Goal: Information Seeking & Learning: Learn about a topic

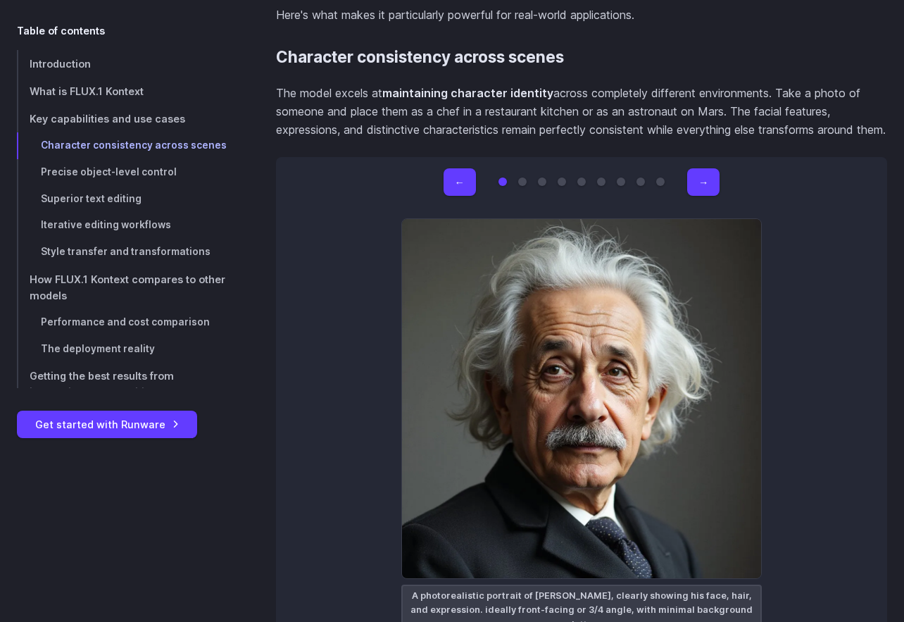
scroll to position [4029, 0]
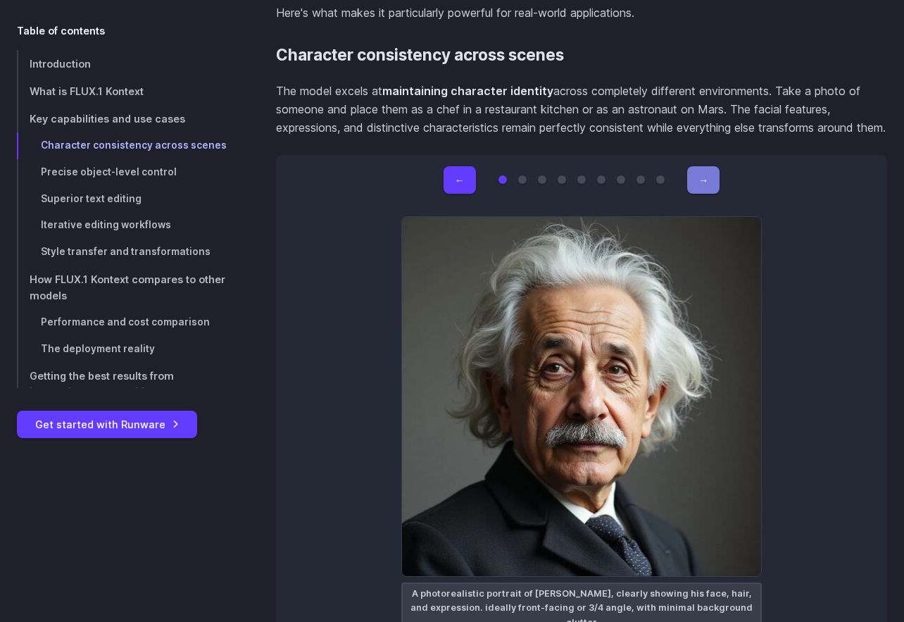
click at [694, 194] on button "→" at bounding box center [704, 179] width 32 height 27
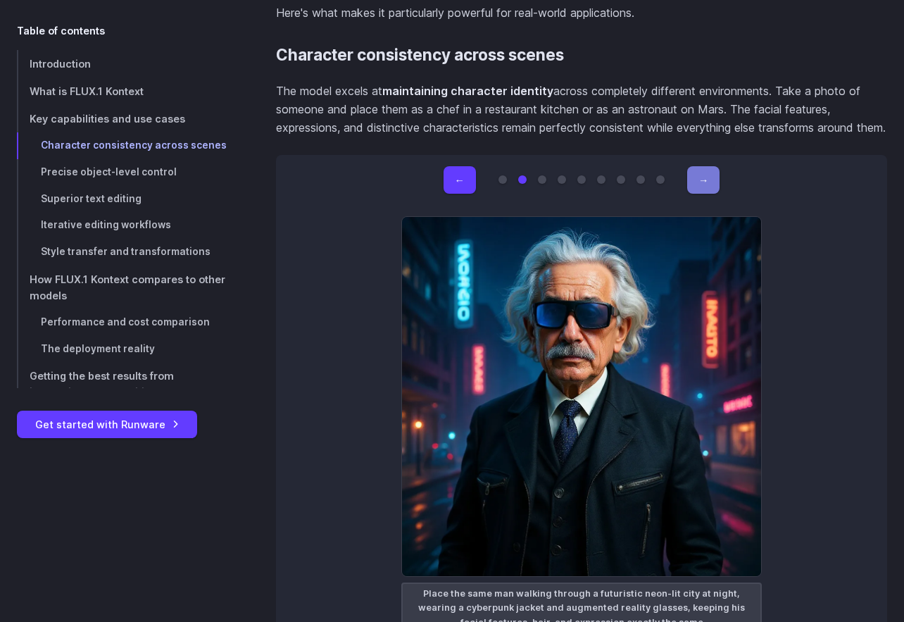
click at [695, 194] on button "→" at bounding box center [704, 179] width 32 height 27
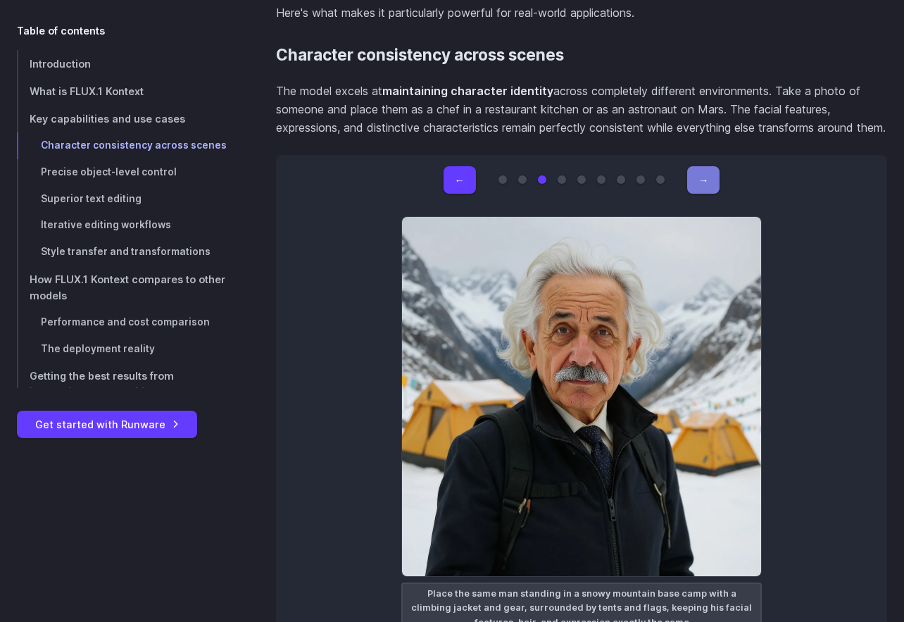
click at [695, 194] on button "→" at bounding box center [704, 179] width 32 height 27
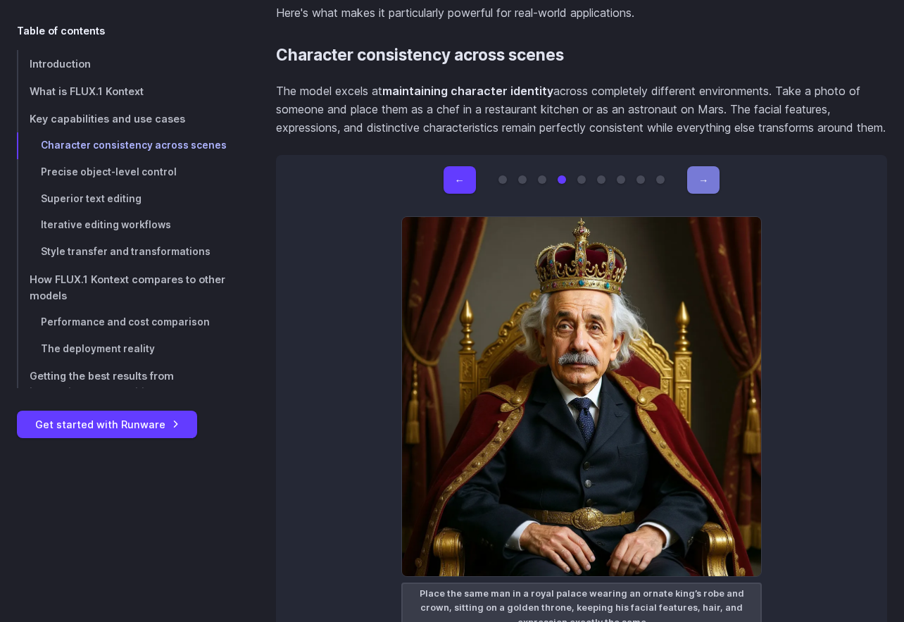
click at [695, 194] on button "→" at bounding box center [704, 179] width 32 height 27
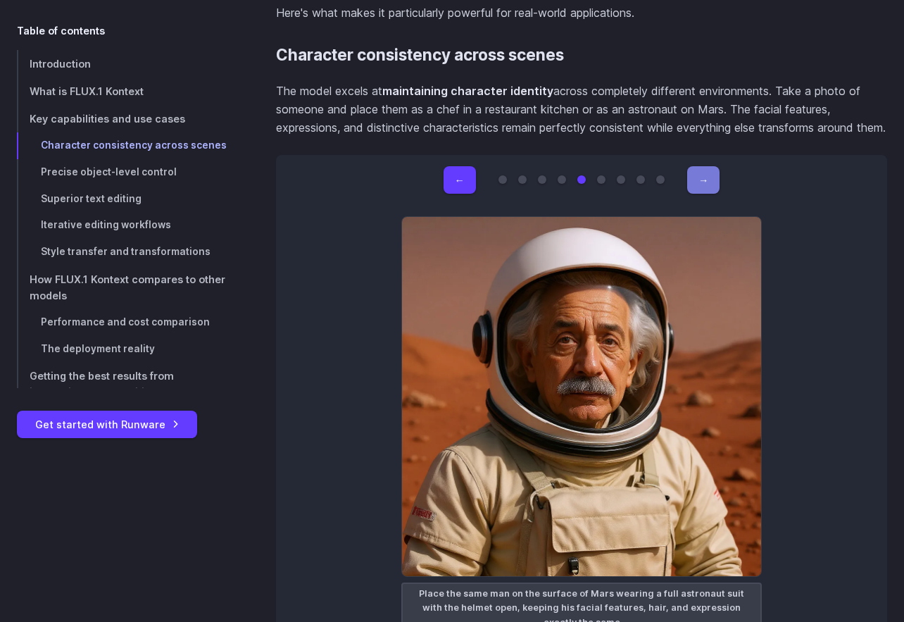
click at [695, 194] on button "→" at bounding box center [704, 179] width 32 height 27
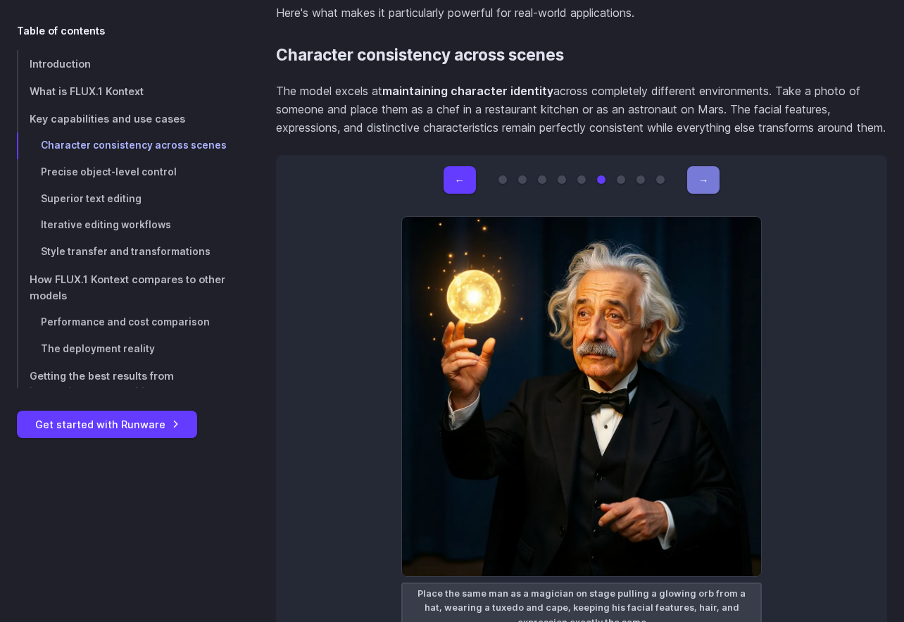
click at [695, 194] on button "→" at bounding box center [704, 179] width 32 height 27
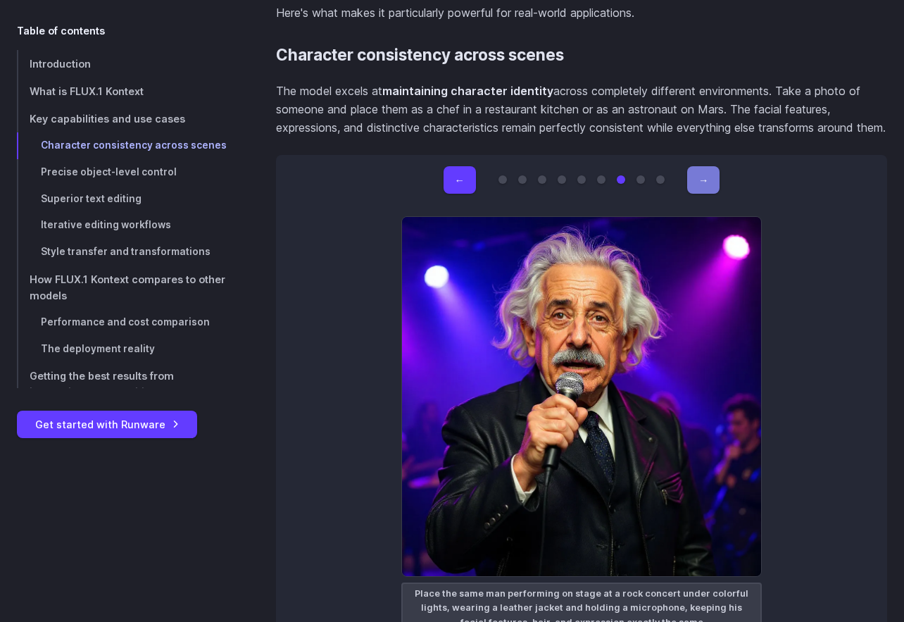
click at [695, 194] on button "→" at bounding box center [704, 179] width 32 height 27
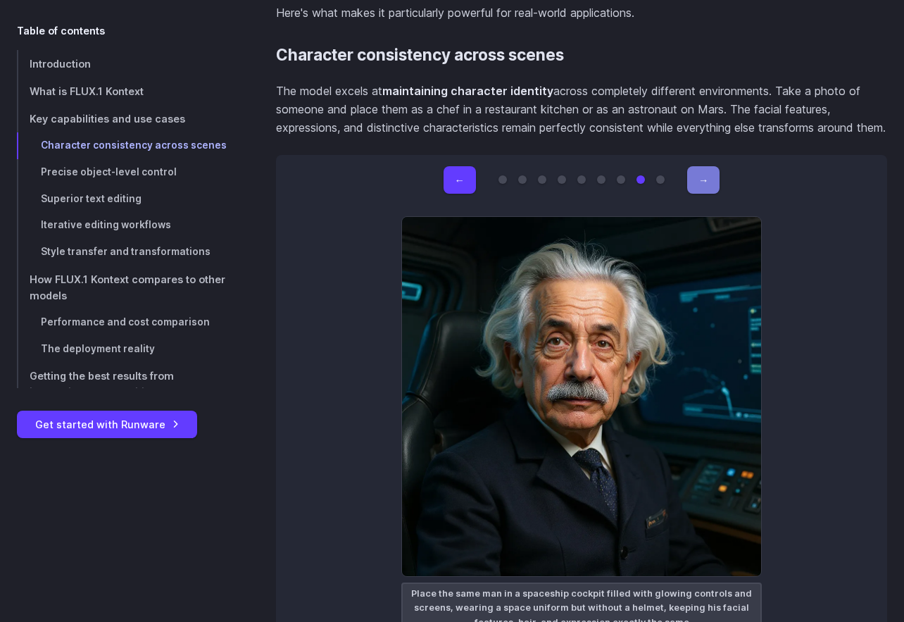
click at [695, 194] on button "→" at bounding box center [704, 179] width 32 height 27
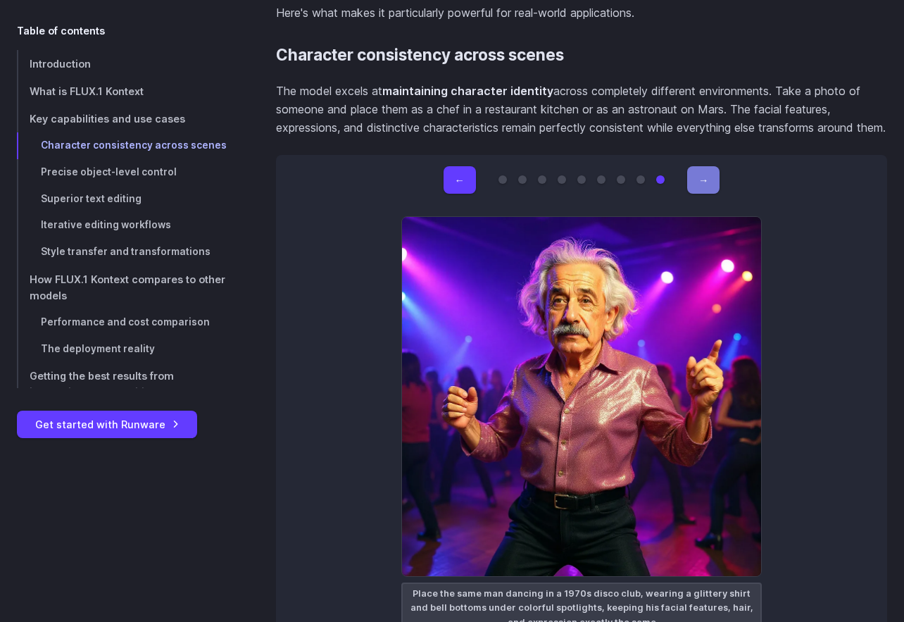
click at [695, 194] on button "→" at bounding box center [704, 179] width 32 height 27
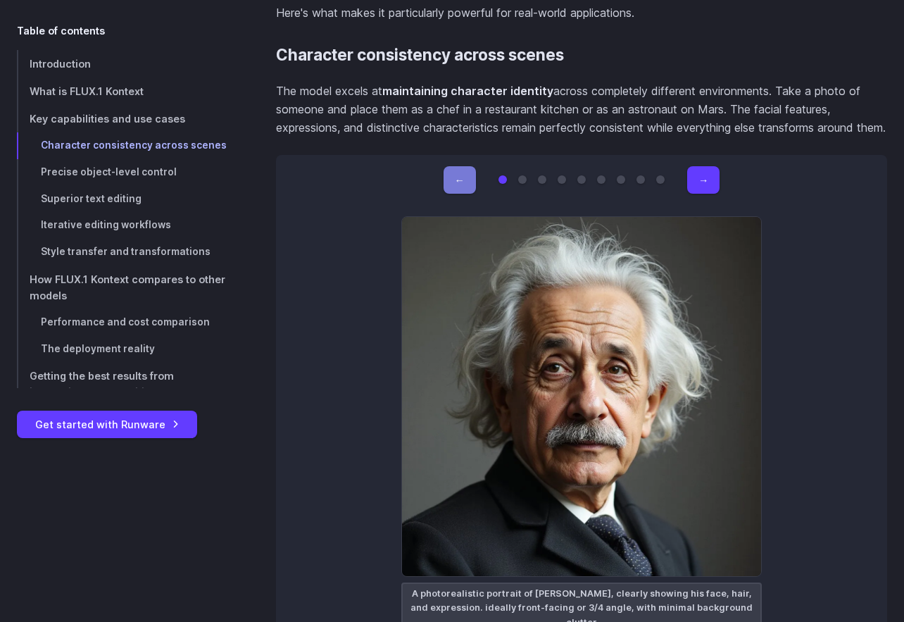
click at [459, 194] on button "←" at bounding box center [460, 179] width 32 height 27
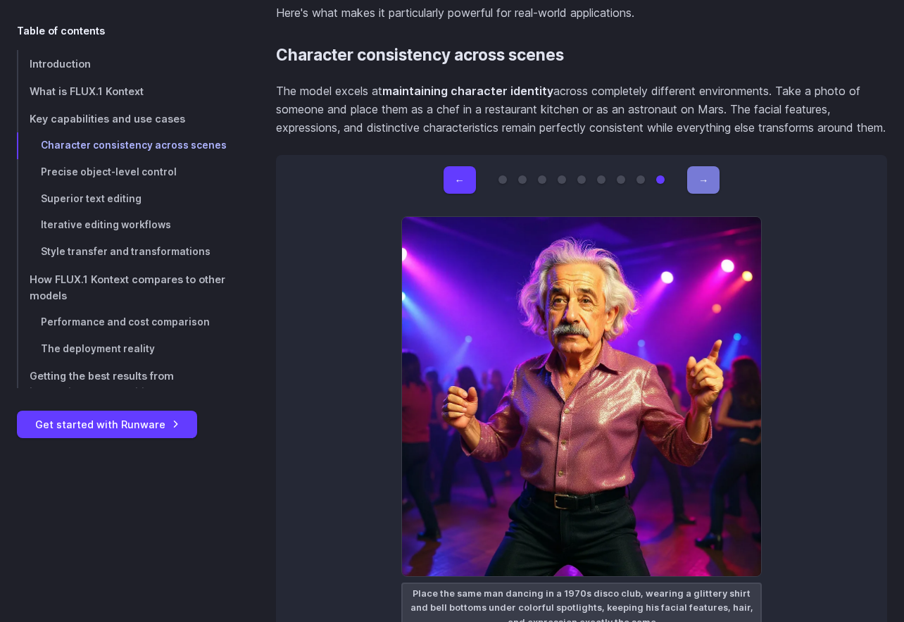
click at [704, 194] on button "→" at bounding box center [704, 179] width 32 height 27
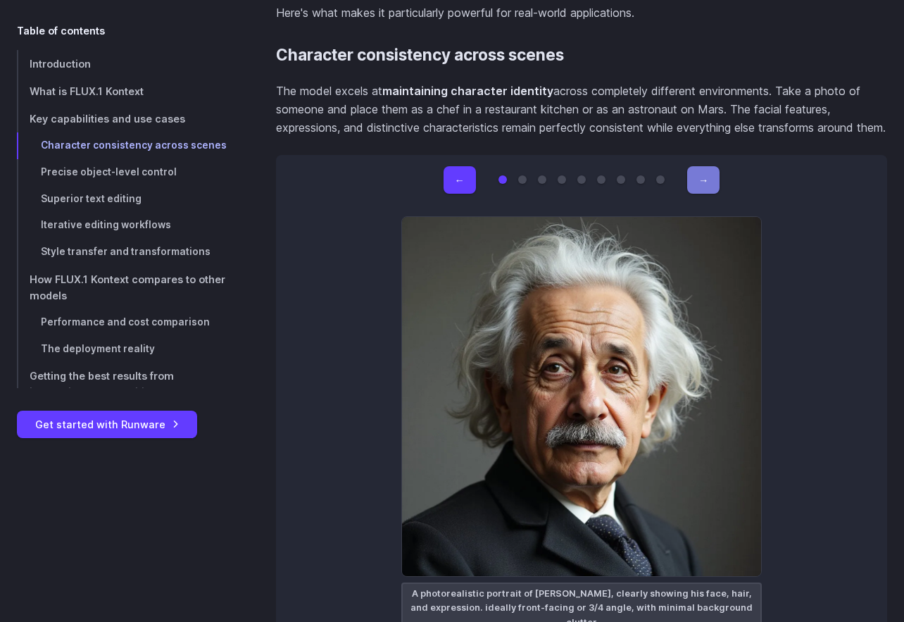
click at [704, 194] on button "→" at bounding box center [704, 179] width 32 height 27
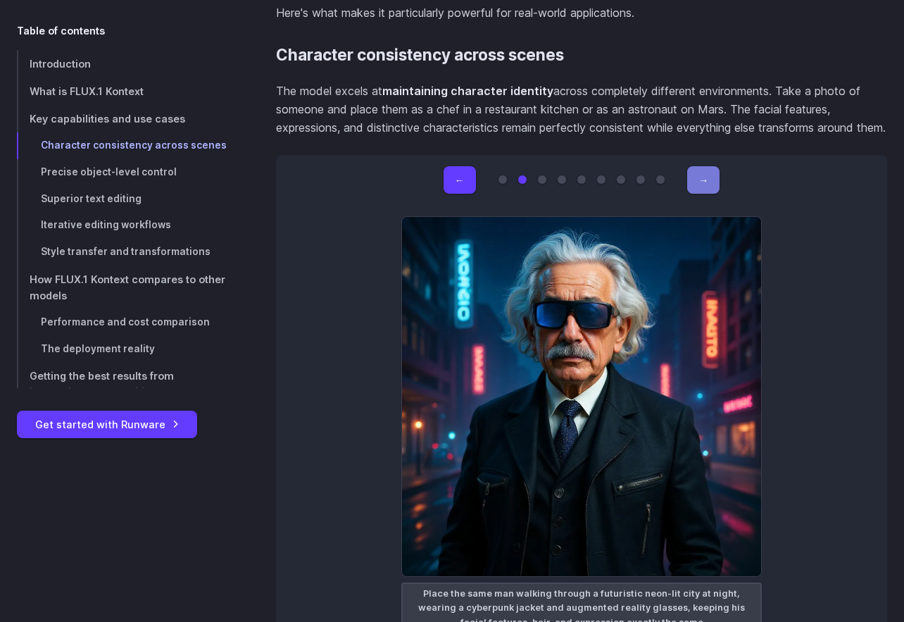
click at [704, 194] on button "→" at bounding box center [704, 179] width 32 height 27
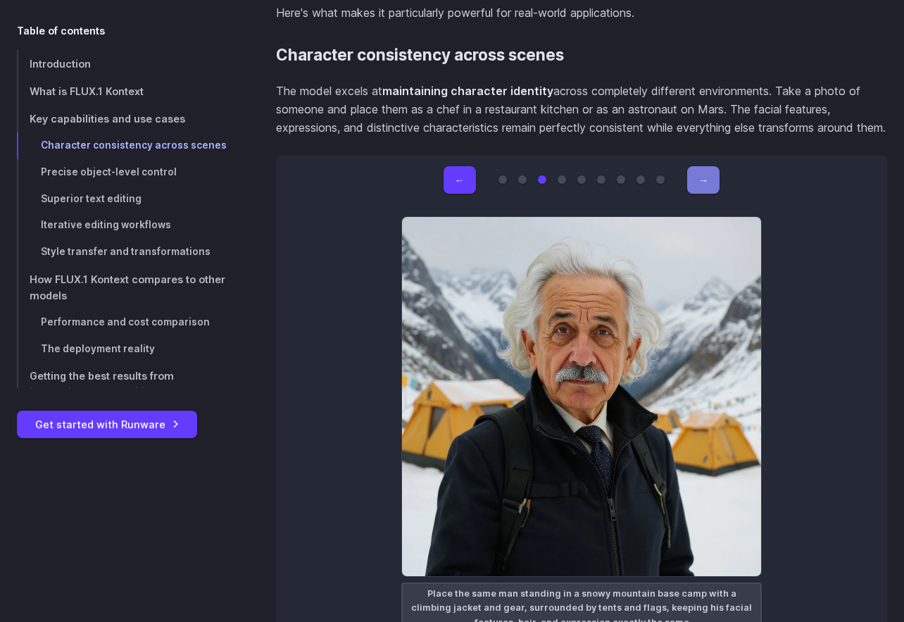
click at [704, 194] on button "→" at bounding box center [704, 179] width 32 height 27
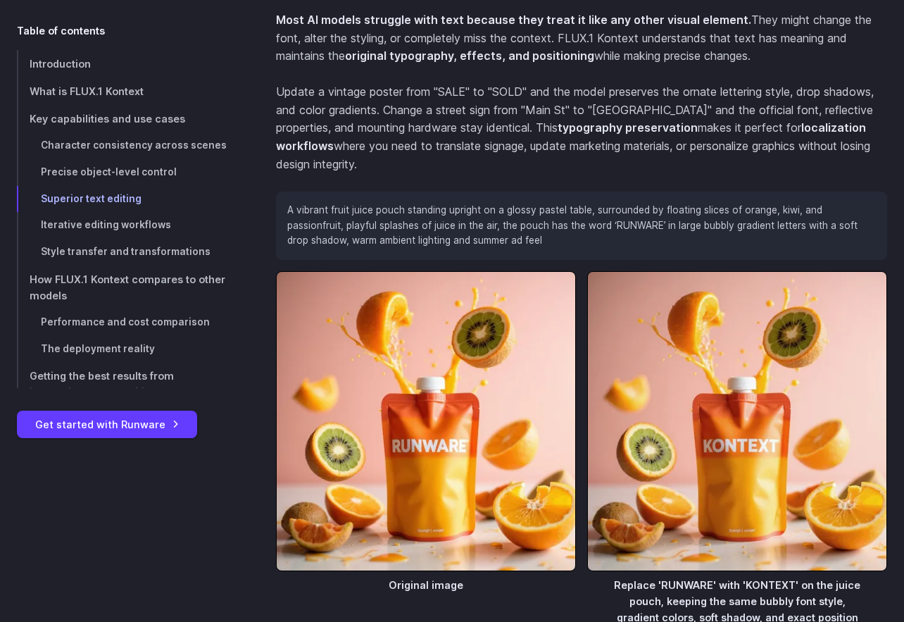
scroll to position [6283, 0]
